Goal: Information Seeking & Learning: Learn about a topic

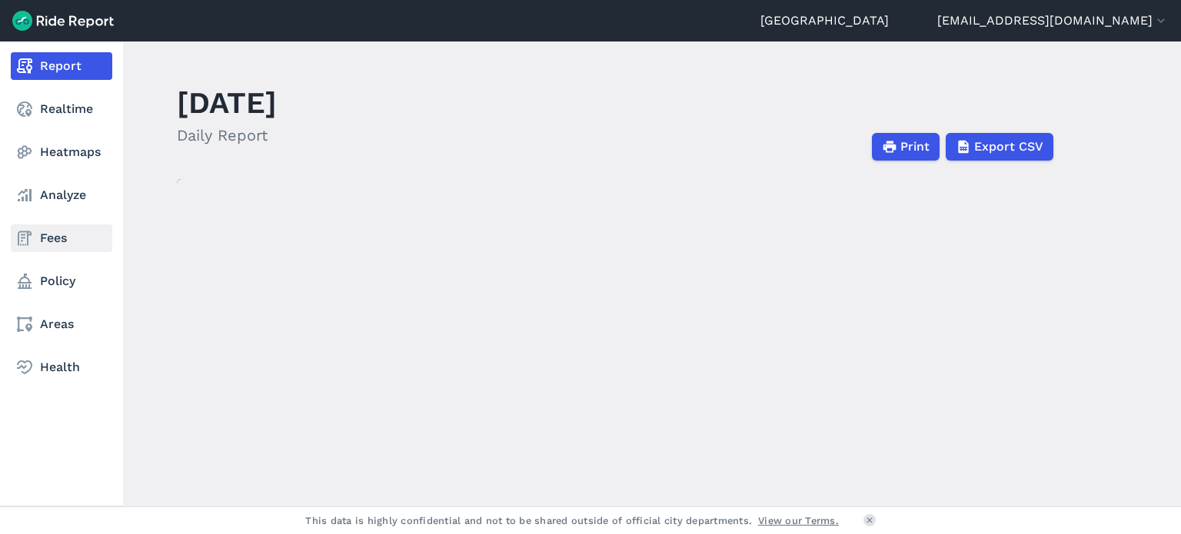
click at [70, 236] on link "Fees" at bounding box center [61, 238] width 101 height 28
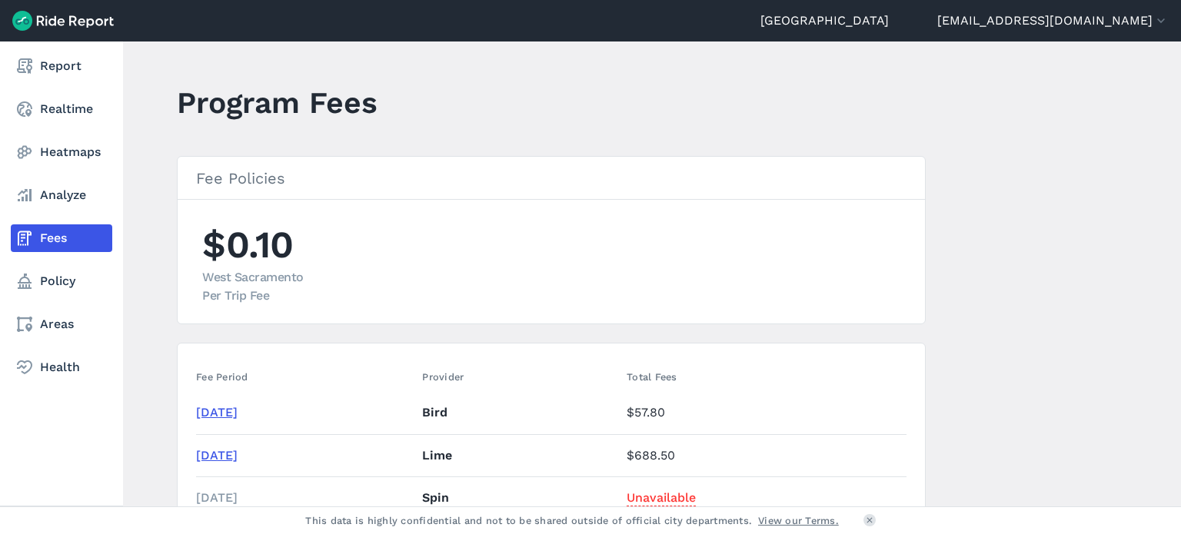
click at [37, 81] on nav "Report Realtime Heatmaps Analyze Fees Policy Areas Health" at bounding box center [61, 217] width 123 height 351
click at [81, 64] on link "Report" at bounding box center [61, 66] width 101 height 28
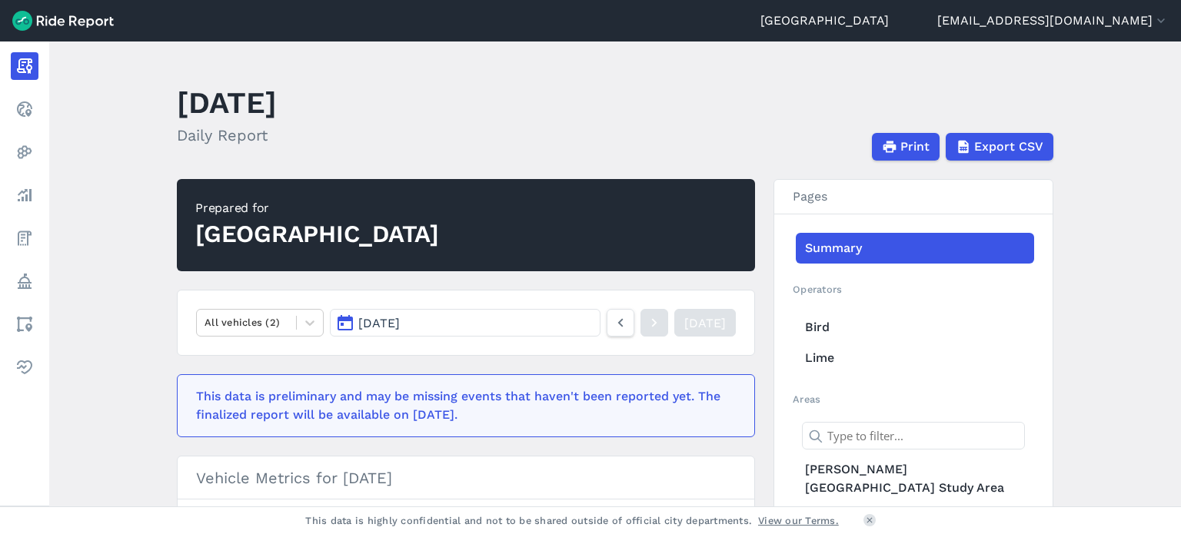
scroll to position [135, 0]
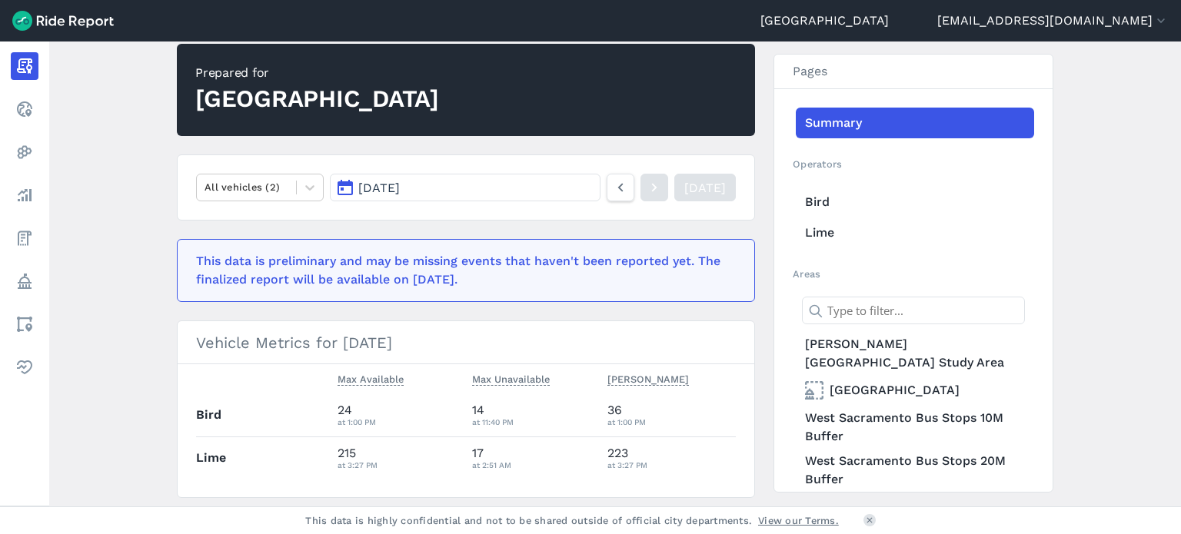
click at [386, 193] on span "[DATE]" at bounding box center [379, 188] width 42 height 15
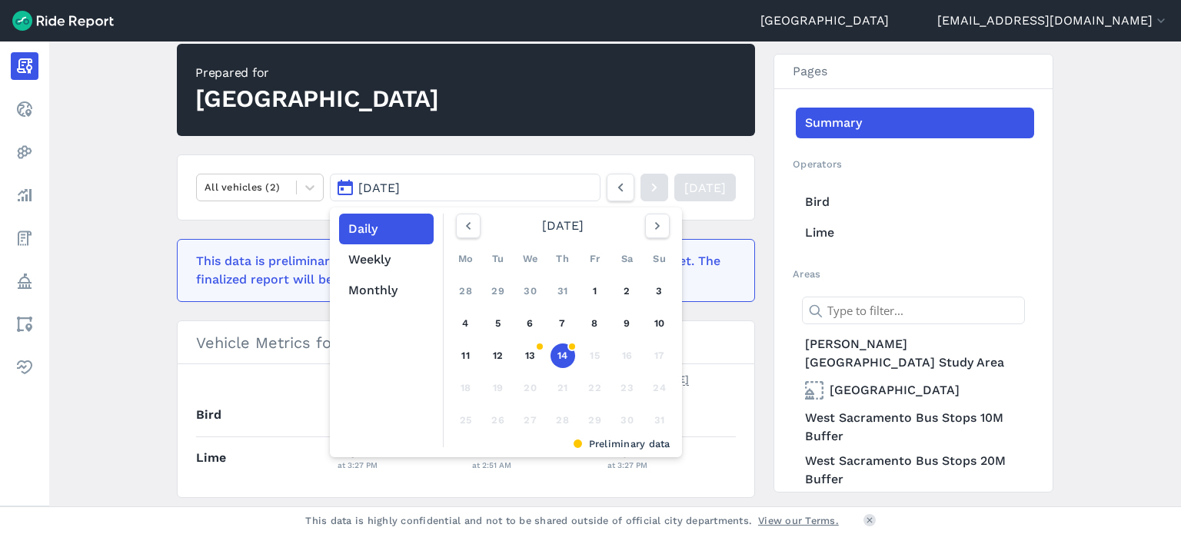
click at [382, 175] on button "[DATE]" at bounding box center [465, 188] width 271 height 28
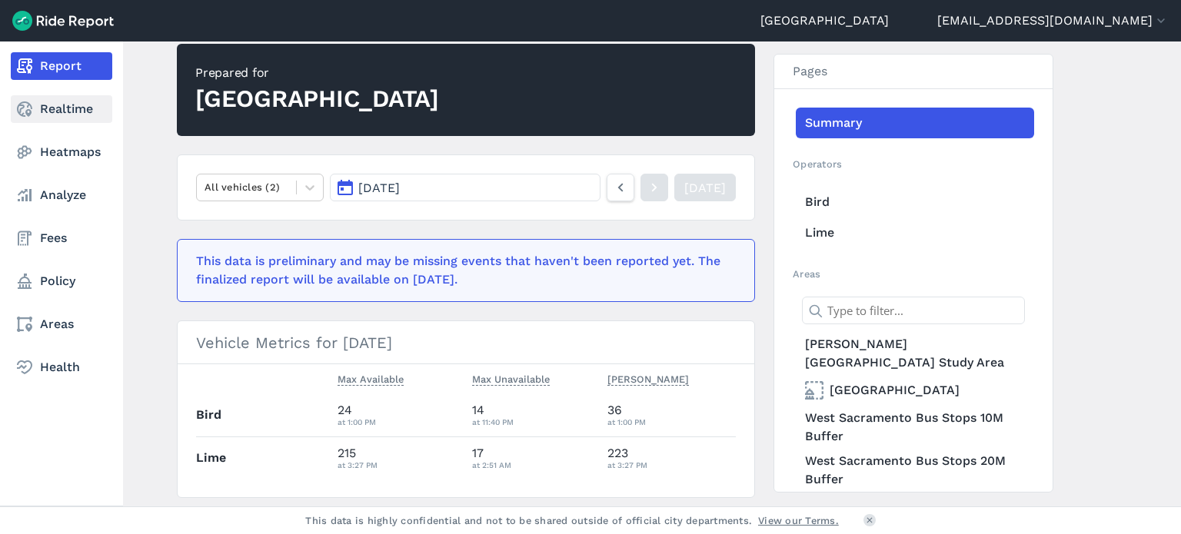
click at [52, 109] on link "Realtime" at bounding box center [61, 109] width 101 height 28
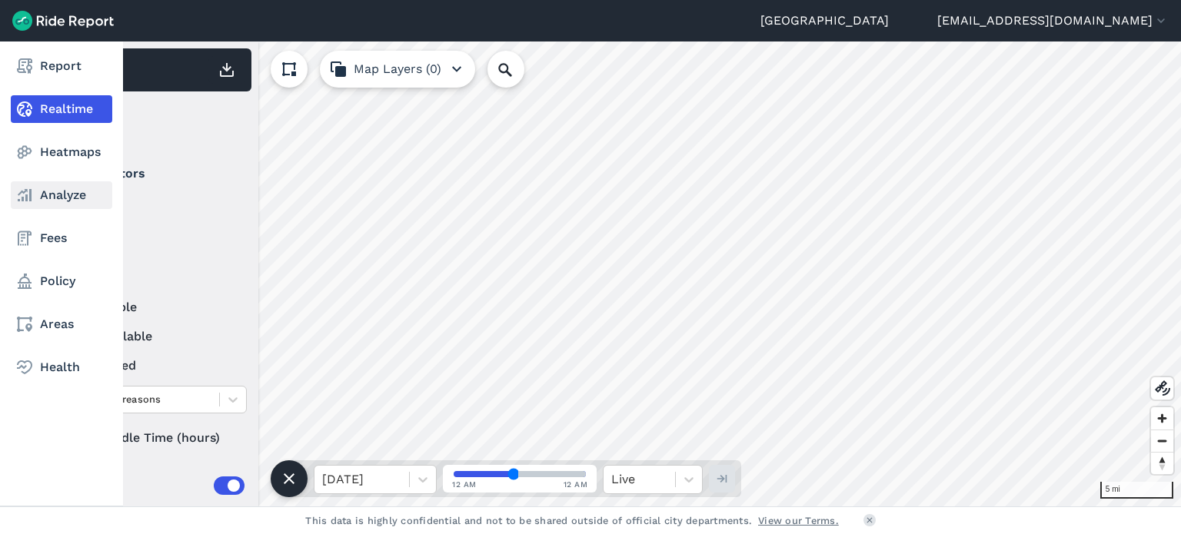
click at [54, 199] on link "Analyze" at bounding box center [61, 195] width 101 height 28
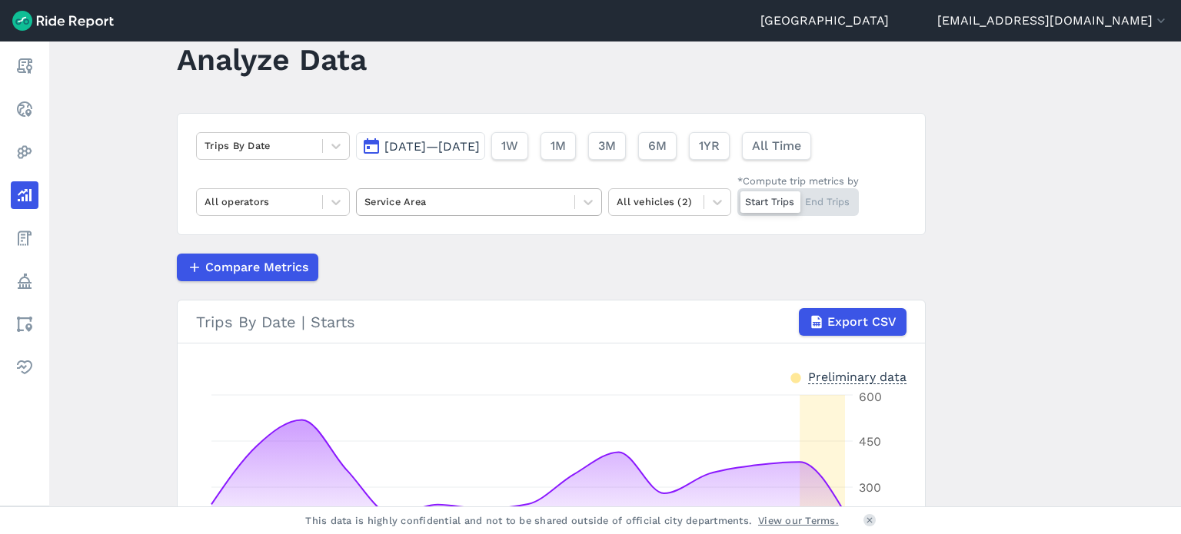
scroll to position [45, 0]
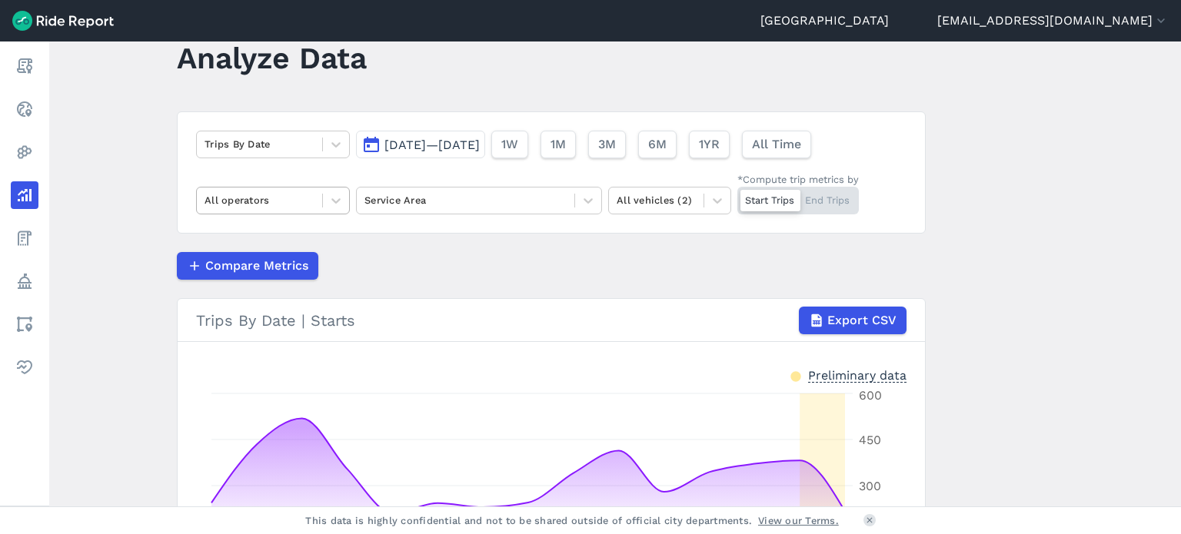
click at [311, 196] on div at bounding box center [259, 200] width 110 height 18
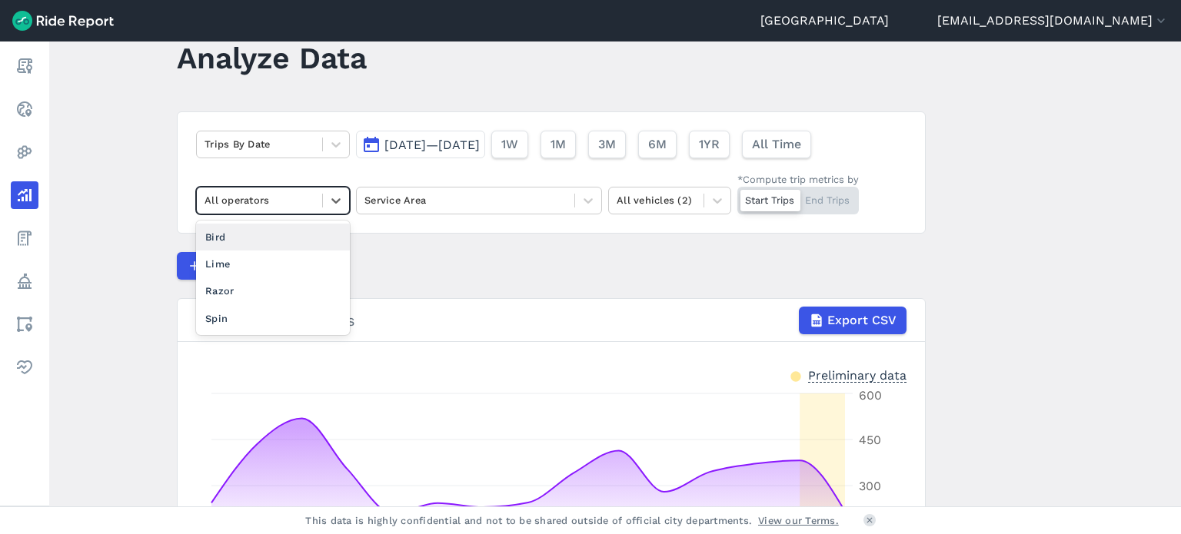
click at [228, 238] on div "Bird" at bounding box center [273, 237] width 154 height 27
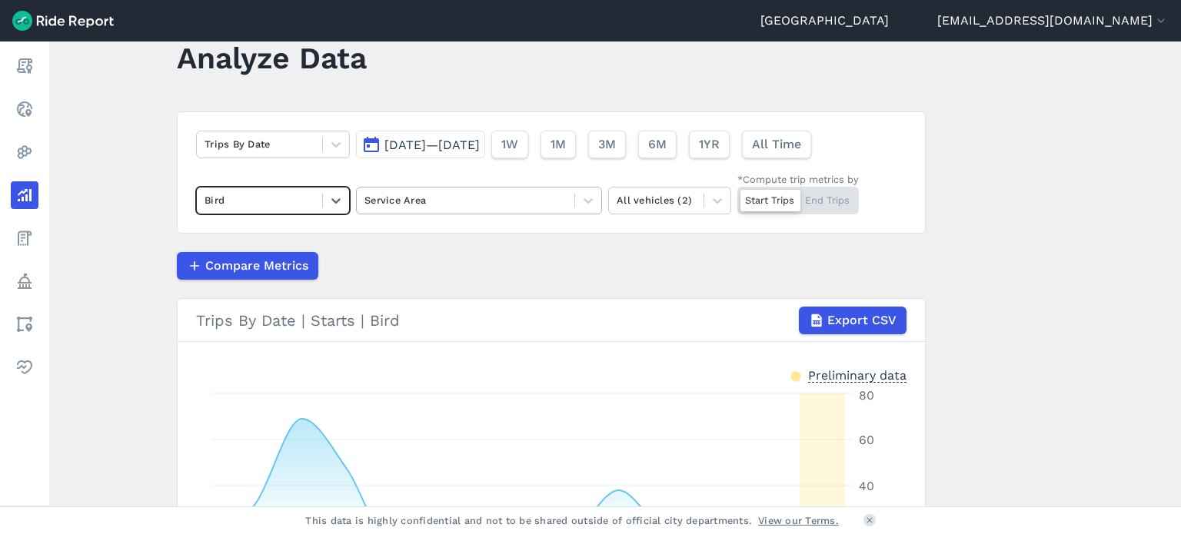
click at [449, 194] on div at bounding box center [465, 200] width 202 height 18
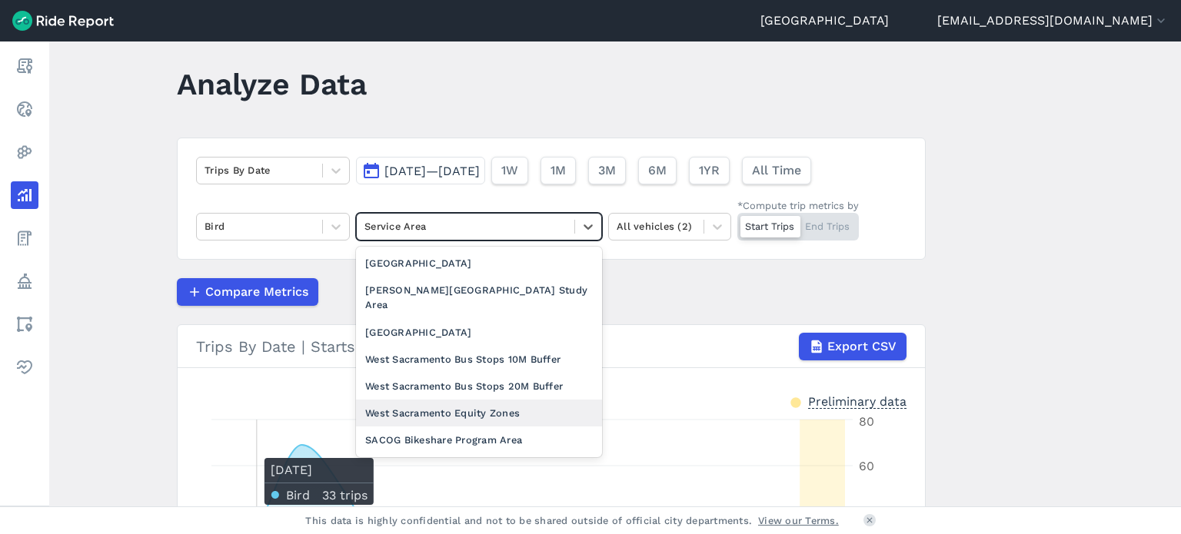
scroll to position [18, 0]
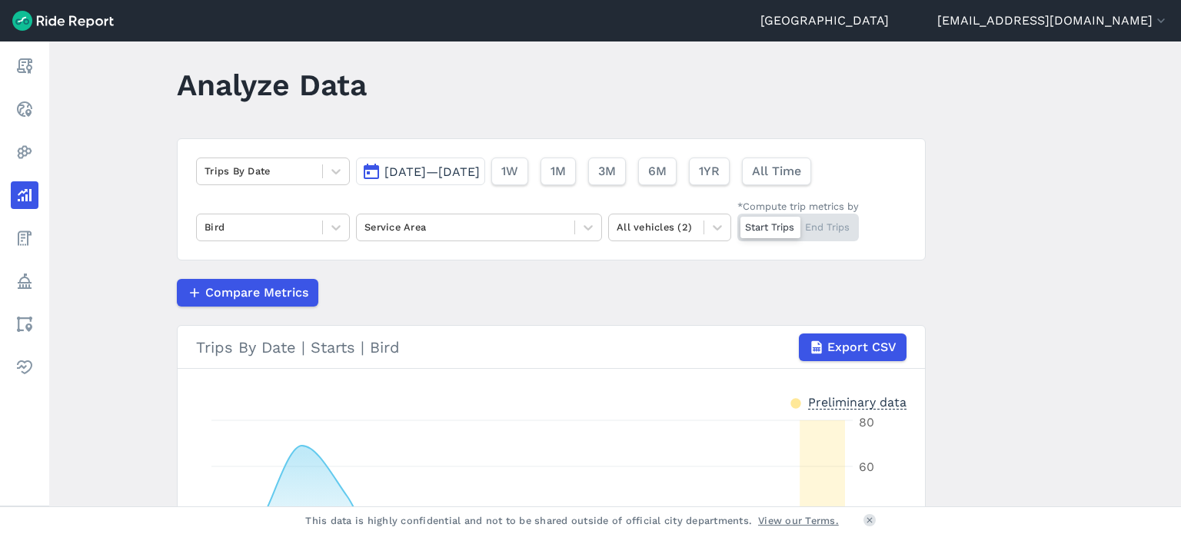
click at [846, 224] on div "Start Trips End Trips" at bounding box center [797, 228] width 121 height 28
click at [737, 224] on input "*Compute trip metrics by Start Trips End Trips" at bounding box center [737, 219] width 0 height 10
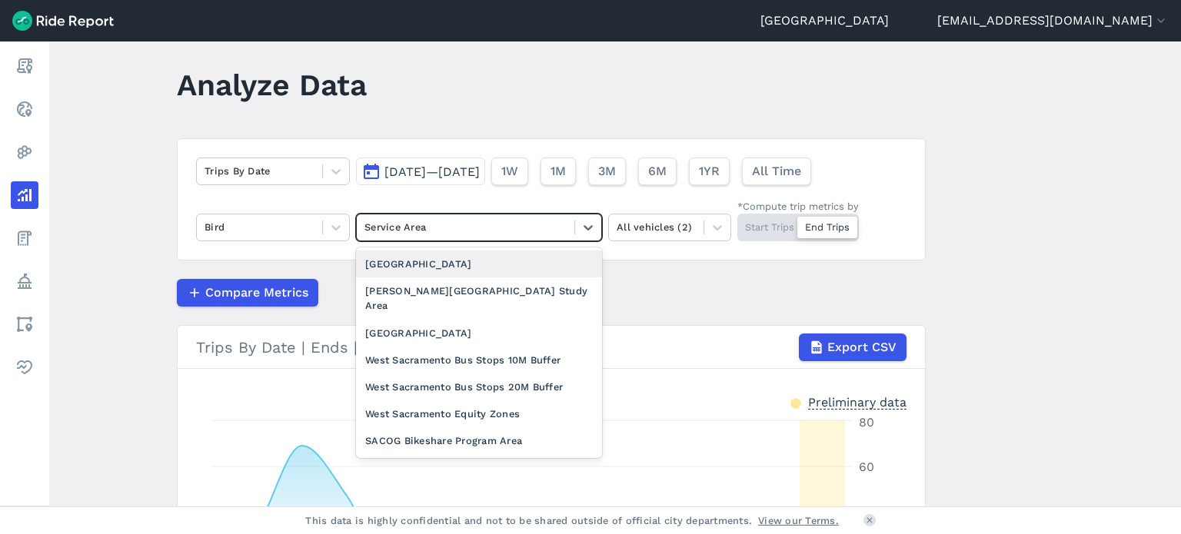
click at [476, 233] on div at bounding box center [465, 227] width 202 height 18
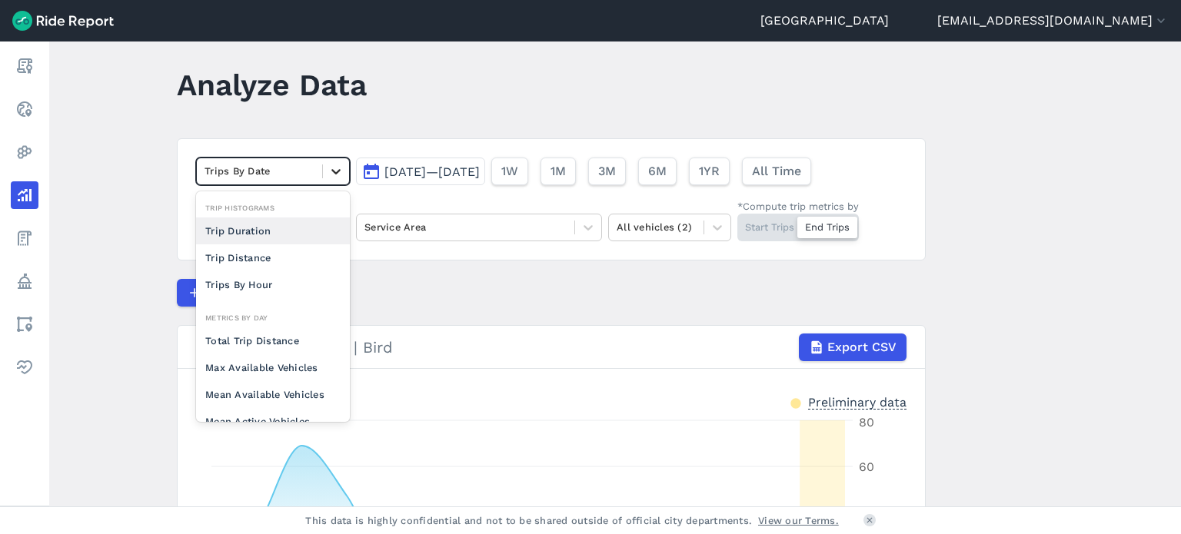
click at [342, 178] on div at bounding box center [336, 171] width 26 height 26
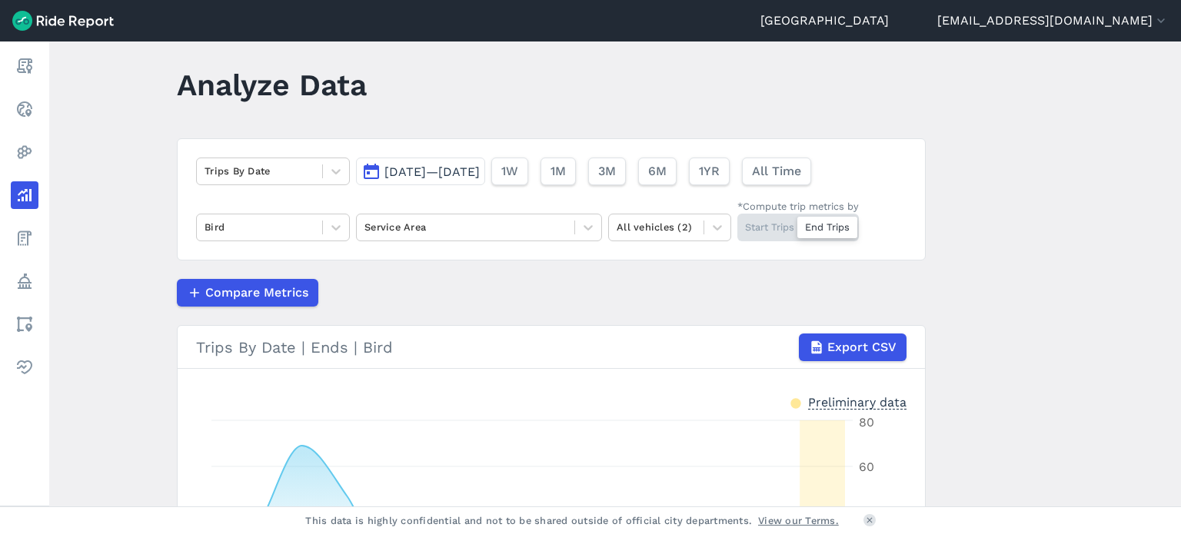
click at [415, 311] on article "Trips By Date [DATE]—[DATE] 1W 1M 3M 6M 1YR All Time Bird Service Area All vehi…" at bounding box center [551, 431] width 749 height 586
click at [666, 174] on span "6M" at bounding box center [656, 171] width 18 height 18
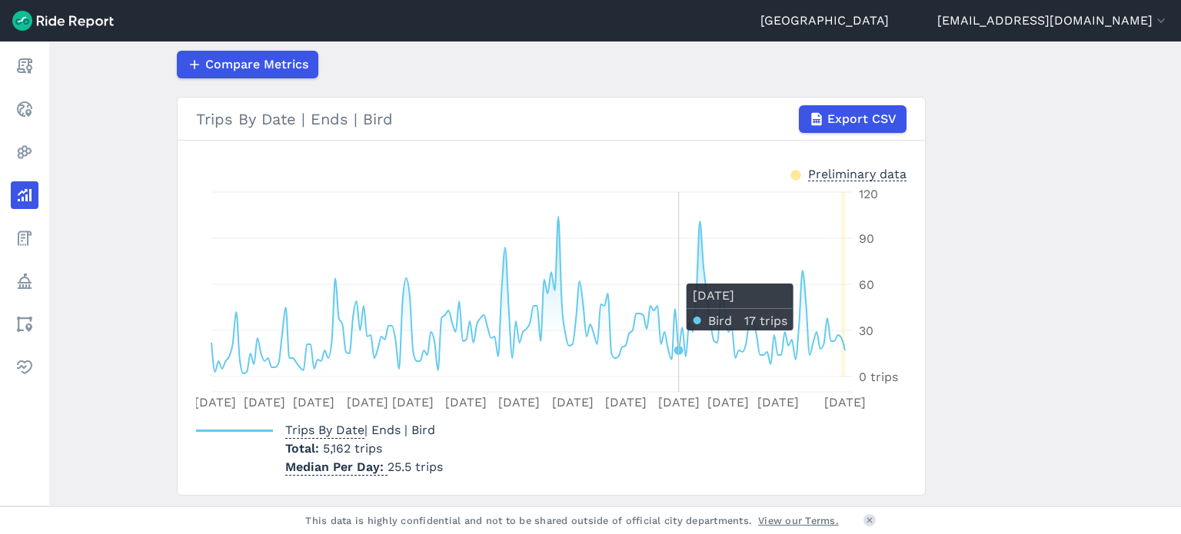
scroll to position [244, 0]
